Goal: Information Seeking & Learning: Learn about a topic

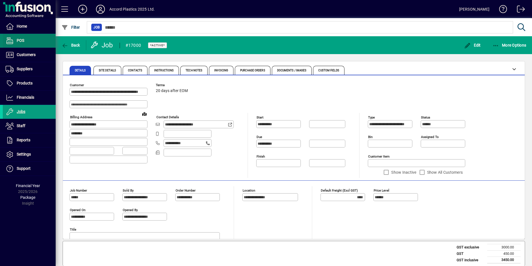
scroll to position [56, 0]
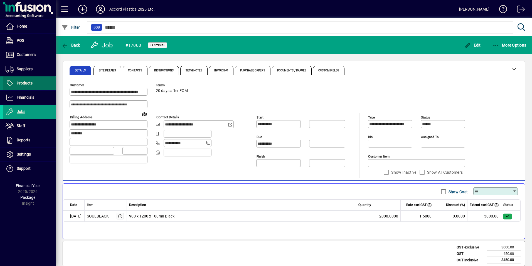
click at [27, 84] on span "Products" at bounding box center [25, 83] width 16 height 4
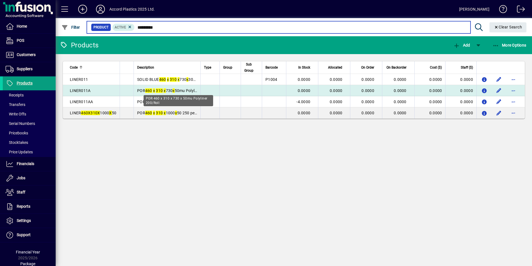
type input "*********"
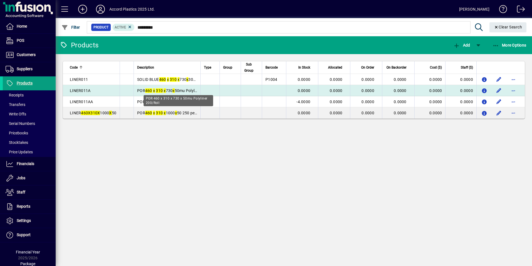
click at [138, 90] on span "POR 460 x 310 x 730 x 50mu Polyliner 200/Roll" at bounding box center [177, 90] width 80 height 4
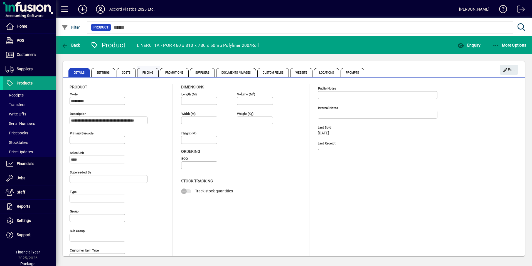
click at [149, 72] on span "Pricing" at bounding box center [147, 72] width 21 height 9
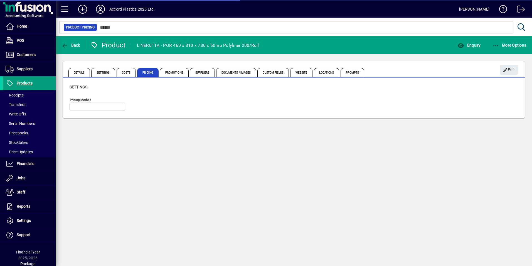
type input "**********"
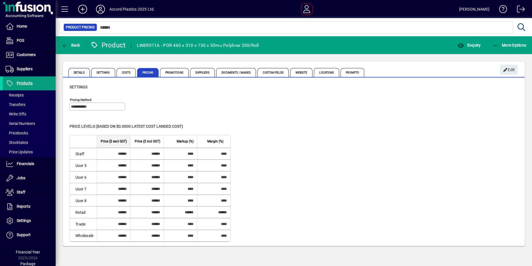
click at [75, 72] on span "Details" at bounding box center [78, 72] width 21 height 9
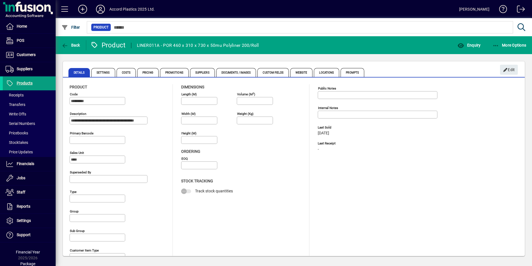
drag, startPoint x: 84, startPoint y: 158, endPoint x: 64, endPoint y: 160, distance: 19.6
click at [64, 160] on div "**********" at bounding box center [294, 180] width 462 height 203
click at [31, 84] on span "Products" at bounding box center [25, 83] width 16 height 4
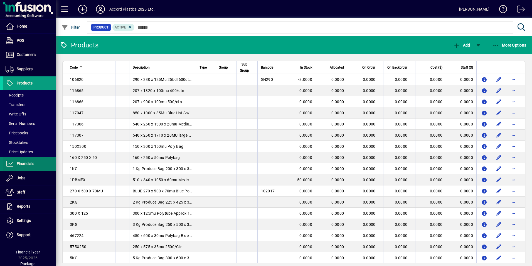
click at [23, 164] on span "Financials" at bounding box center [26, 163] width 18 height 4
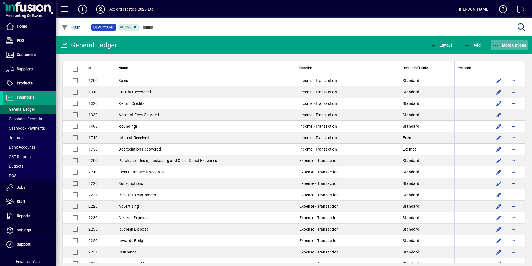
click at [517, 44] on span "More Options" at bounding box center [510, 45] width 34 height 4
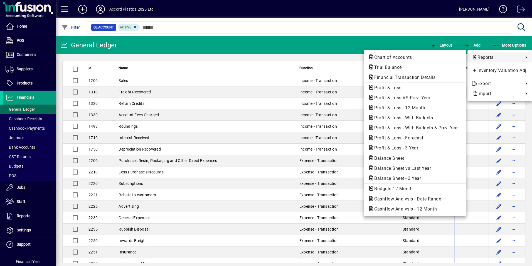
click at [255, 74] on div at bounding box center [266, 133] width 532 height 266
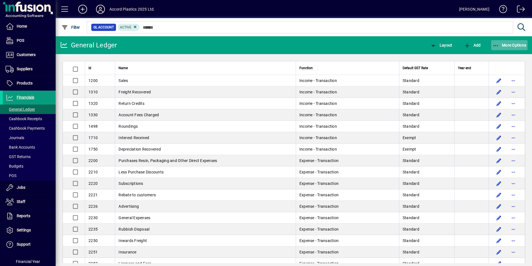
click at [508, 49] on span "button" at bounding box center [509, 44] width 37 height 13
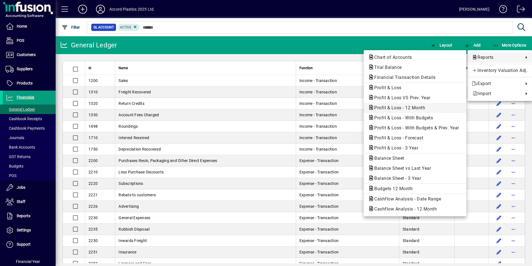
click at [393, 107] on span "Profit & Loss - 12 Month" at bounding box center [398, 107] width 60 height 5
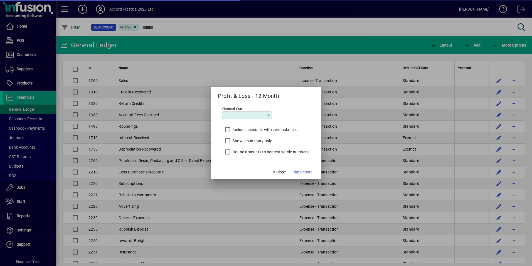
type input "*********"
click at [298, 170] on span "Run Report" at bounding box center [302, 172] width 19 height 6
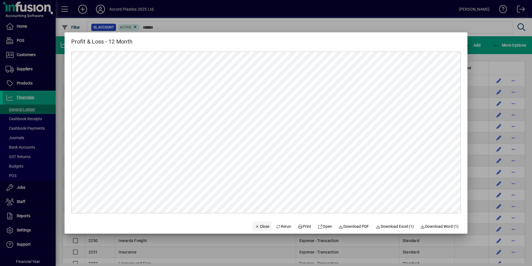
click at [257, 226] on span "Close" at bounding box center [262, 226] width 14 height 6
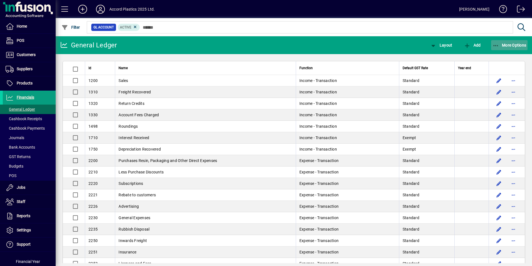
click at [505, 45] on span "More Options" at bounding box center [510, 45] width 34 height 4
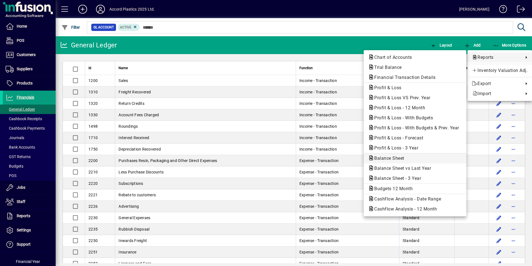
click at [394, 160] on span "Balance Sheet" at bounding box center [387, 157] width 39 height 5
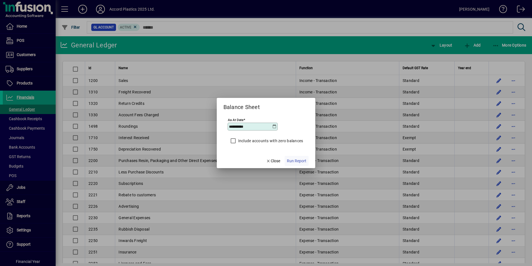
click at [304, 159] on span "Run Report" at bounding box center [296, 161] width 19 height 6
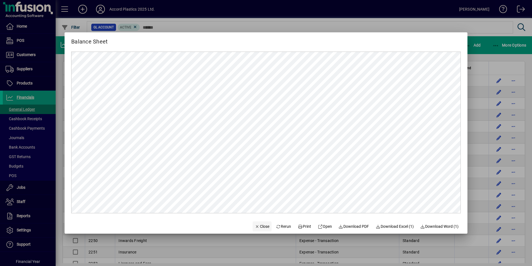
click at [262, 224] on span "Close" at bounding box center [262, 226] width 14 height 6
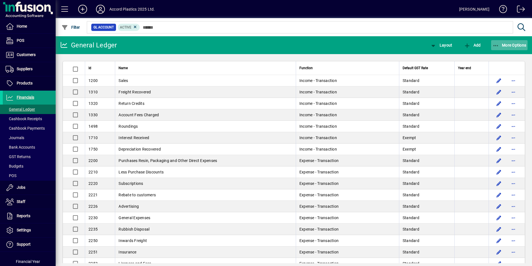
click at [517, 46] on span "More Options" at bounding box center [510, 45] width 34 height 4
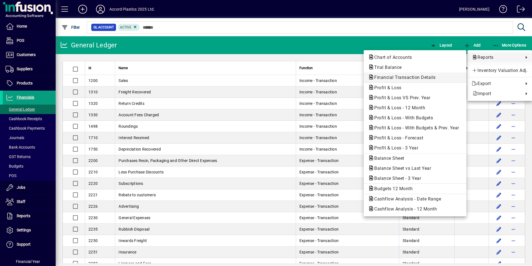
click at [414, 78] on span "Financial Transaction Details" at bounding box center [403, 77] width 70 height 5
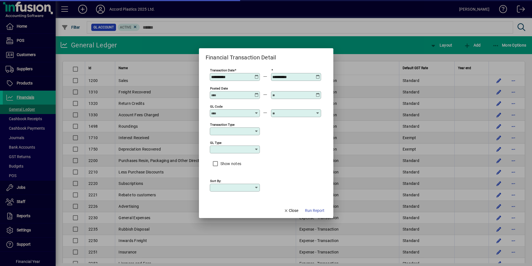
type input "****"
click at [256, 75] on icon at bounding box center [257, 75] width 4 height 0
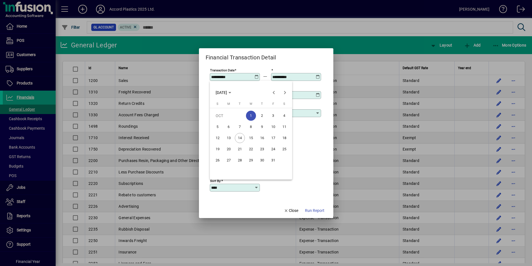
click at [312, 209] on div at bounding box center [266, 133] width 532 height 266
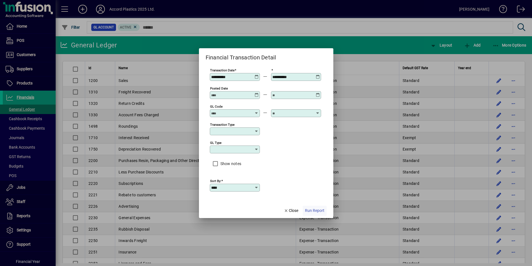
click at [312, 209] on span "Run Report" at bounding box center [314, 210] width 19 height 6
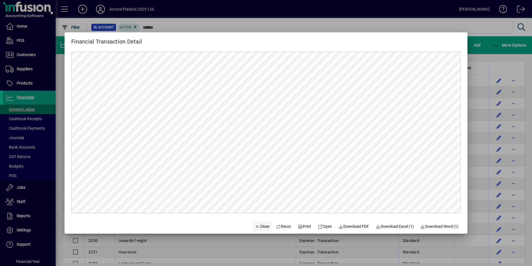
click at [261, 225] on span "Close" at bounding box center [262, 226] width 14 height 6
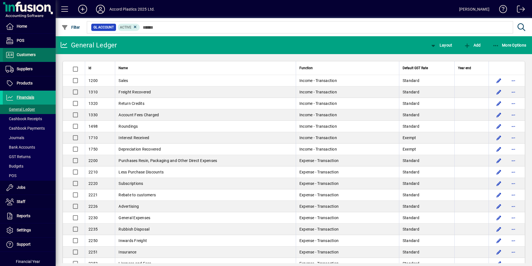
click at [37, 56] on span at bounding box center [29, 54] width 53 height 13
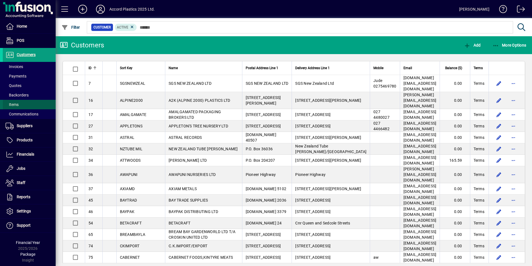
click at [21, 106] on span at bounding box center [29, 104] width 53 height 13
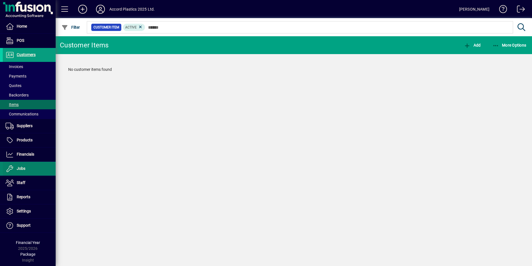
click at [23, 167] on span "Jobs" at bounding box center [21, 168] width 9 height 4
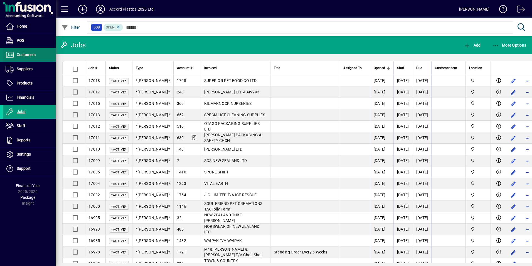
click at [25, 55] on span "Customers" at bounding box center [26, 54] width 19 height 4
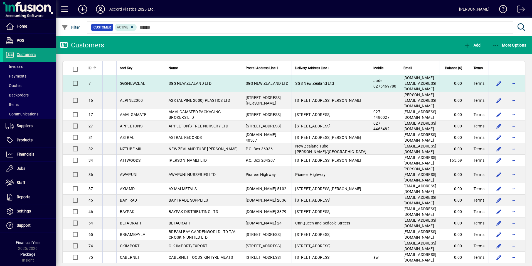
click at [171, 81] on span "SGS NEW ZEALAND LTD" at bounding box center [190, 83] width 43 height 4
click at [171, 79] on div "Customers Add More Options ID Sort Key Name Postal Address Line 1 Delivery Addr…" at bounding box center [294, 150] width 477 height 229
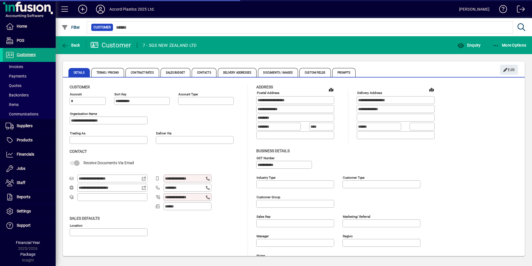
type input "**********"
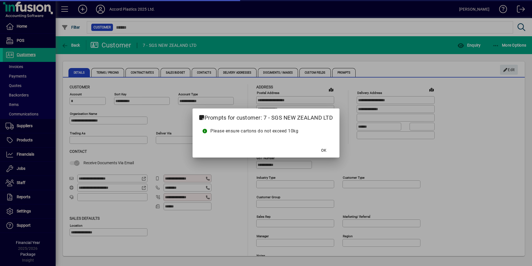
type input "**********"
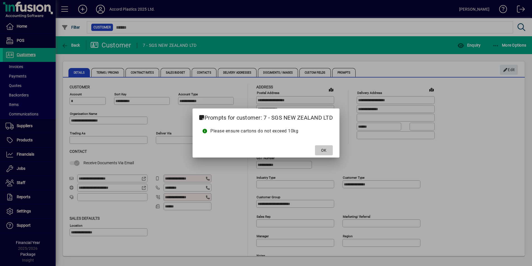
click at [326, 149] on span "OK" at bounding box center [323, 150] width 5 height 6
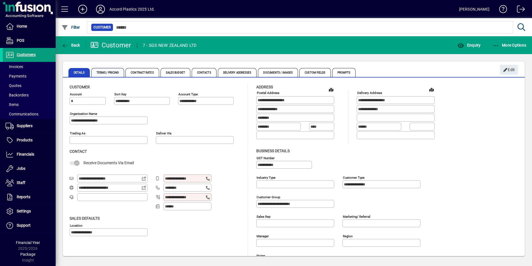
click at [109, 70] on span "Terms / Pricing" at bounding box center [107, 72] width 33 height 9
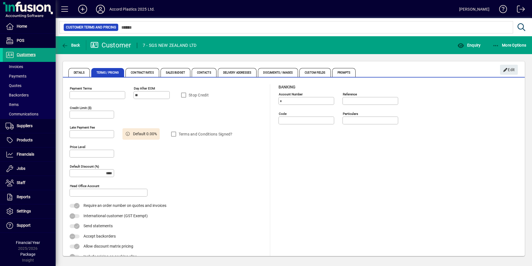
type input "**********"
type input "******"
click at [151, 74] on span "Contract Rates" at bounding box center [142, 72] width 33 height 9
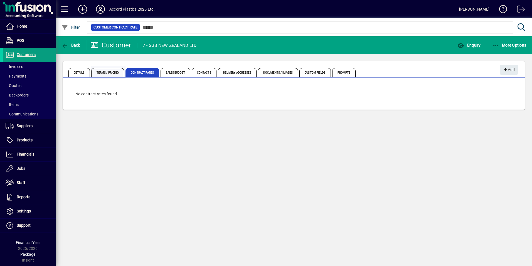
click at [115, 72] on span "Terms / Pricing" at bounding box center [107, 72] width 33 height 9
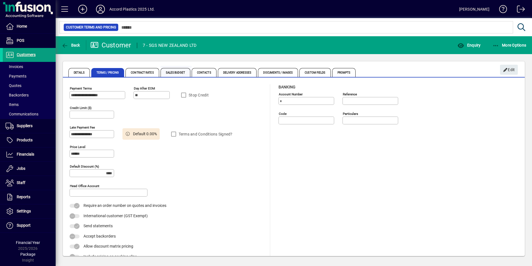
click at [178, 73] on span "Sales Budget" at bounding box center [176, 72] width 30 height 9
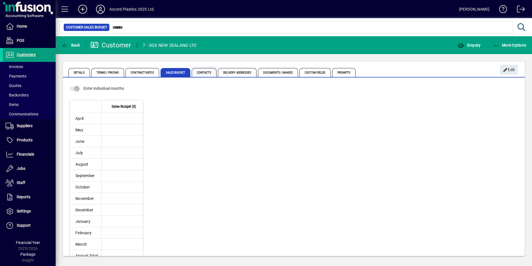
click at [213, 72] on span "Contacts" at bounding box center [204, 72] width 25 height 9
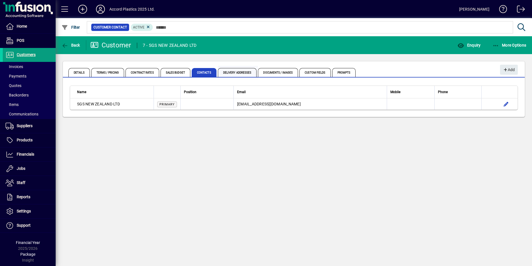
click at [238, 72] on span "Delivery Addresses" at bounding box center [237, 72] width 39 height 9
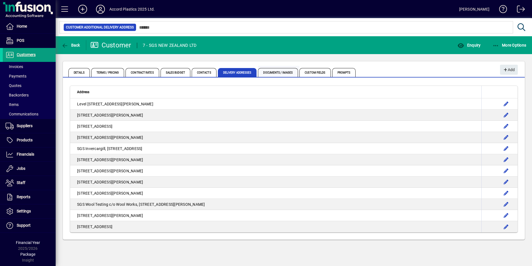
click at [293, 74] on span "Documents / Images" at bounding box center [278, 72] width 40 height 9
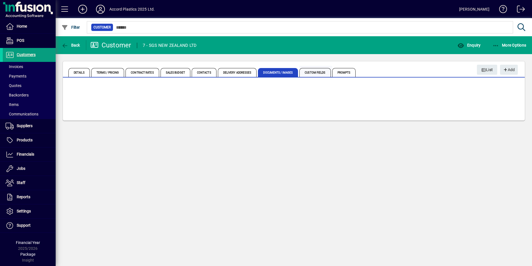
click at [312, 72] on span "Custom Fields" at bounding box center [315, 72] width 31 height 9
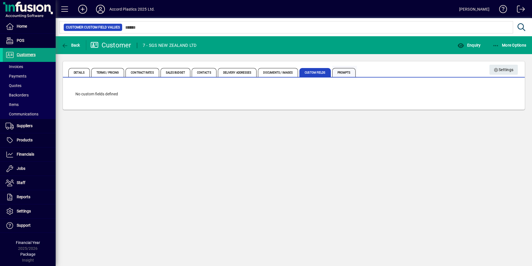
click at [349, 72] on span "Prompts" at bounding box center [344, 72] width 24 height 9
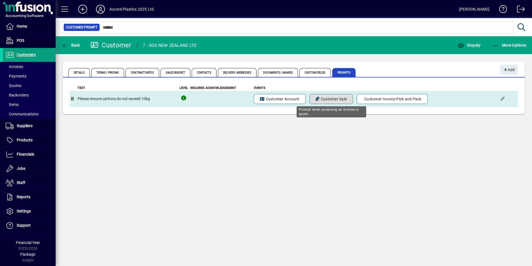
click at [337, 100] on span "Customer Sale" at bounding box center [331, 99] width 31 height 6
